Goal: Check status

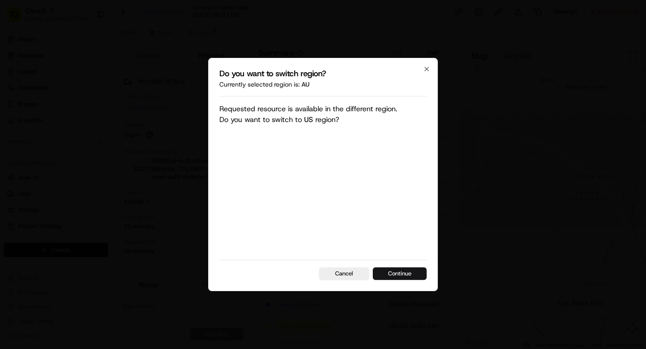
click at [405, 273] on button "Continue" at bounding box center [400, 274] width 54 height 13
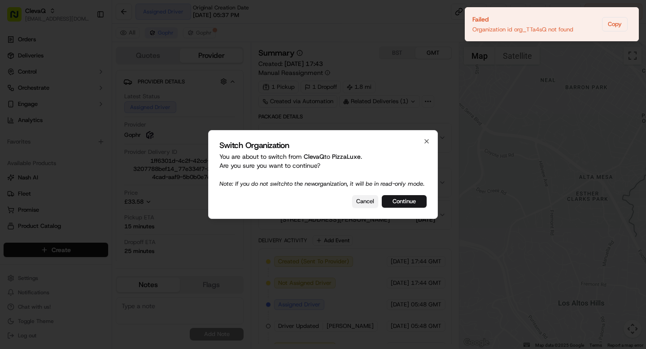
click at [364, 207] on button "Cancel" at bounding box center [365, 201] width 26 height 13
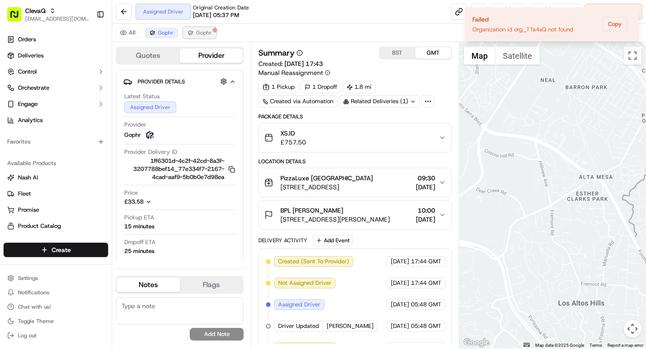
click at [191, 31] on img at bounding box center [190, 32] width 7 height 7
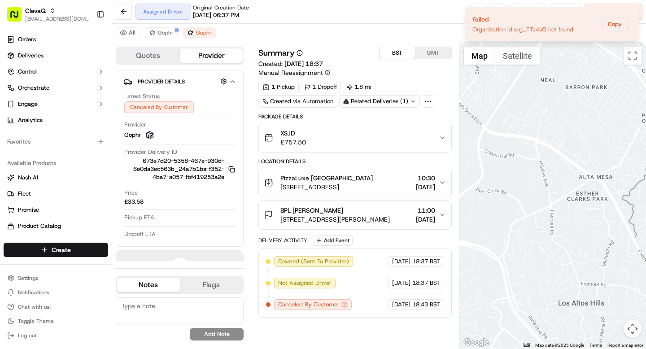
click at [396, 50] on button "BST" at bounding box center [398, 53] width 36 height 12
click at [439, 49] on button "GMT" at bounding box center [434, 53] width 36 height 12
click at [392, 51] on button "BST" at bounding box center [398, 53] width 36 height 12
click at [433, 53] on button "GMT" at bounding box center [434, 53] width 36 height 12
click at [399, 54] on button "BST" at bounding box center [398, 53] width 36 height 12
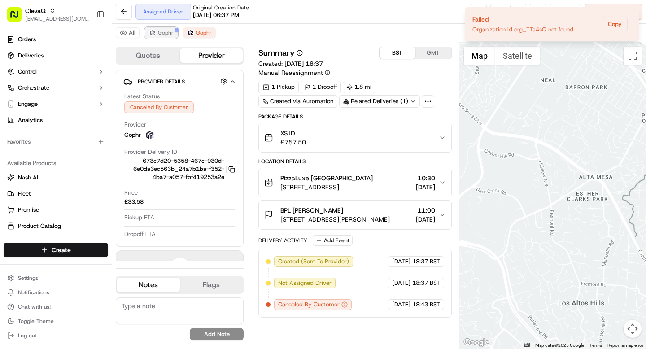
click at [167, 33] on span "Gophr" at bounding box center [166, 32] width 16 height 7
